Goal: Transaction & Acquisition: Purchase product/service

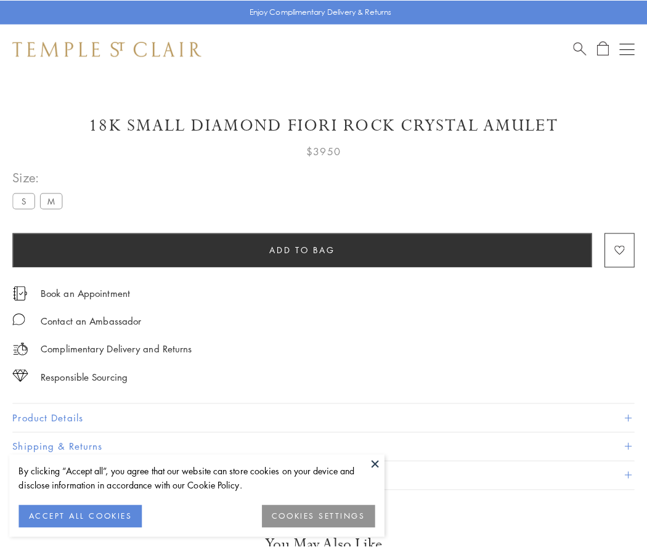
scroll to position [73, 0]
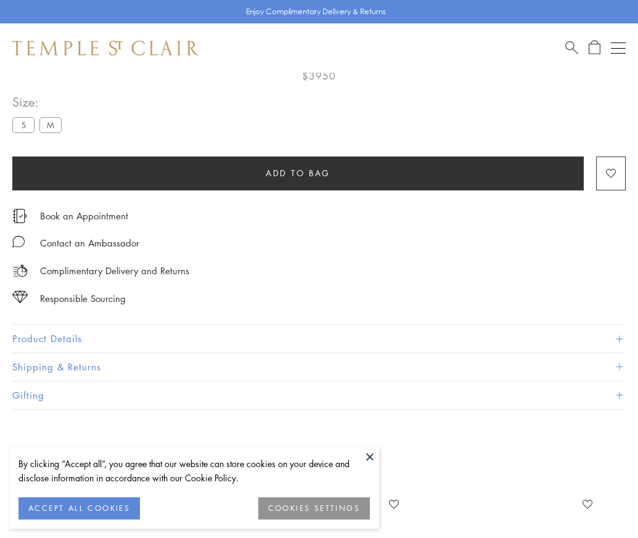
click at [298, 173] on span "Add to bag" at bounding box center [298, 173] width 65 height 14
